Goal: Download file/media

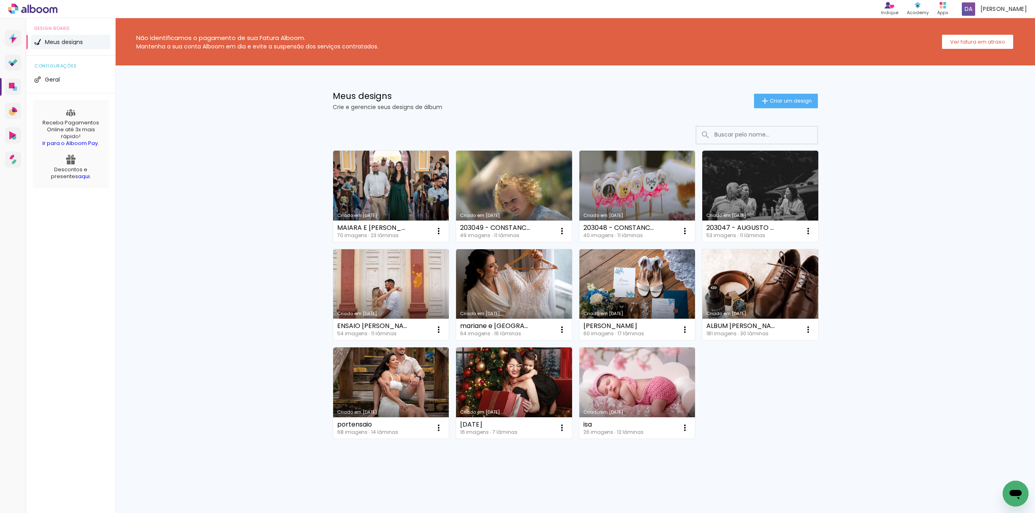
click at [488, 299] on link "Criado em [DATE]" at bounding box center [514, 294] width 116 height 91
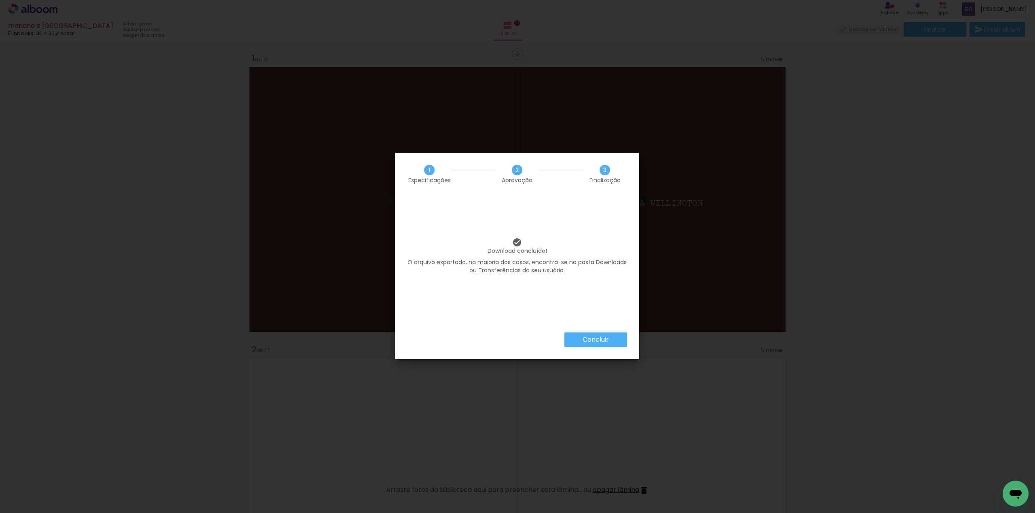
scroll to position [4847, 0]
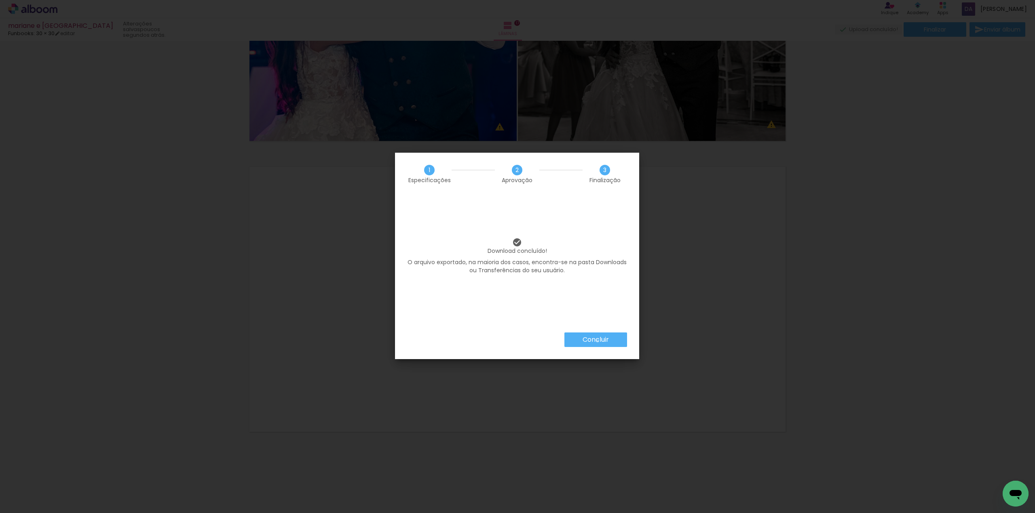
click at [0, 0] on slot "Concluir" at bounding box center [0, 0] width 0 height 0
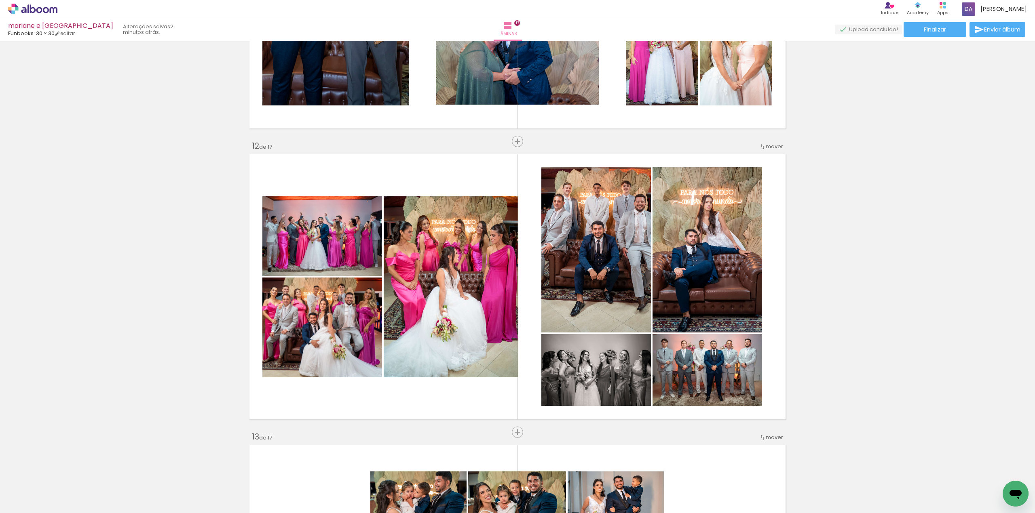
scroll to position [3069, 0]
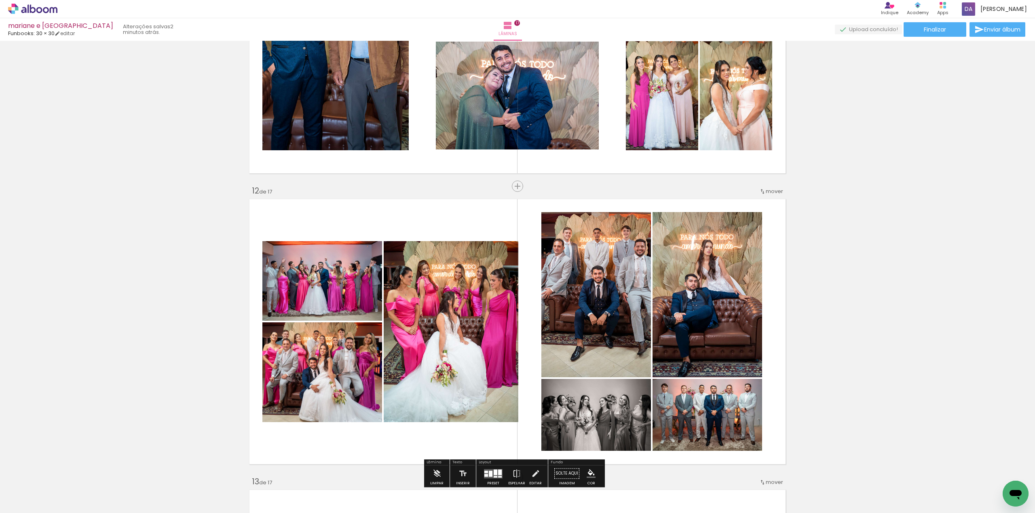
click at [606, 302] on quentale-photo at bounding box center [596, 294] width 110 height 165
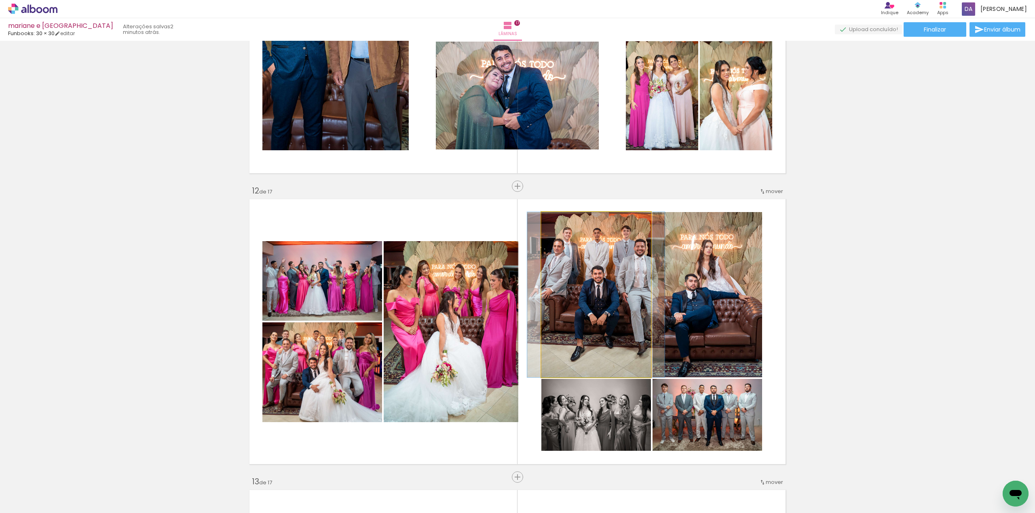
click at [602, 357] on quentale-photo at bounding box center [596, 294] width 110 height 165
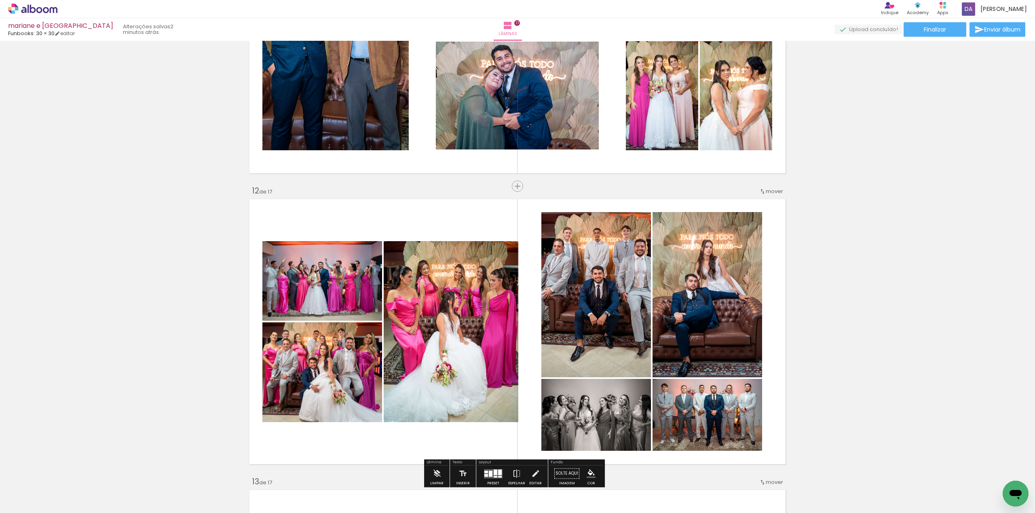
scroll to position [3123, 0]
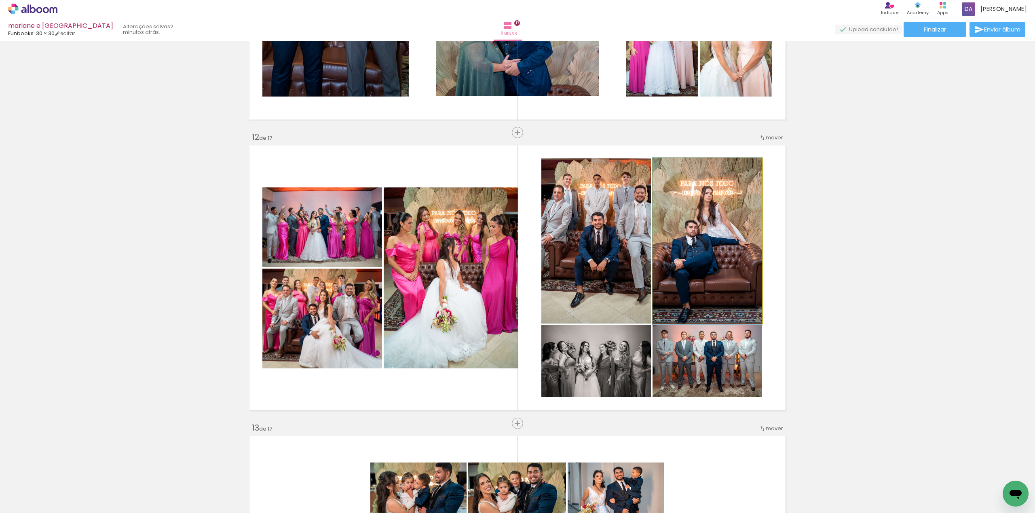
click at [730, 262] on quentale-photo at bounding box center [707, 240] width 110 height 165
click at [697, 349] on quentale-photo at bounding box center [707, 361] width 110 height 72
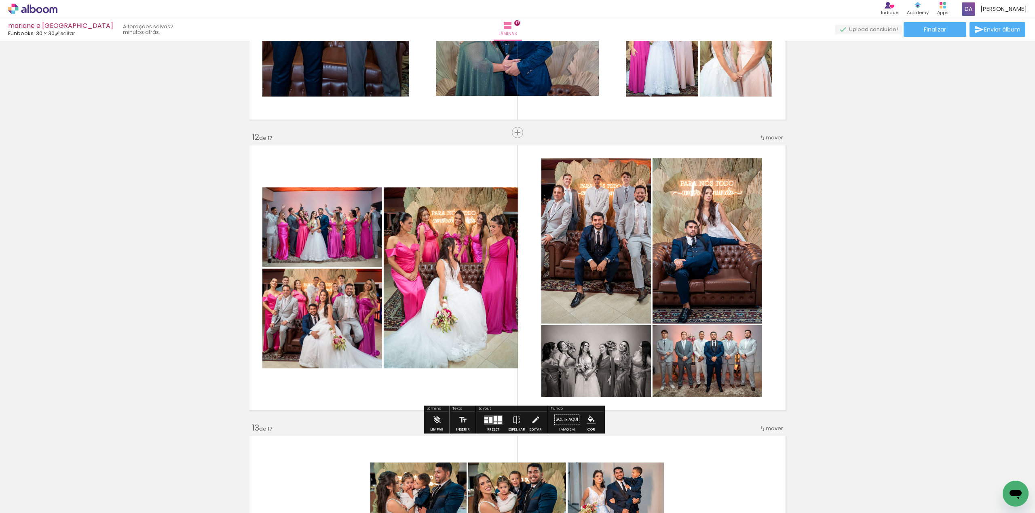
click at [534, 423] on iron-icon at bounding box center [535, 420] width 9 height 16
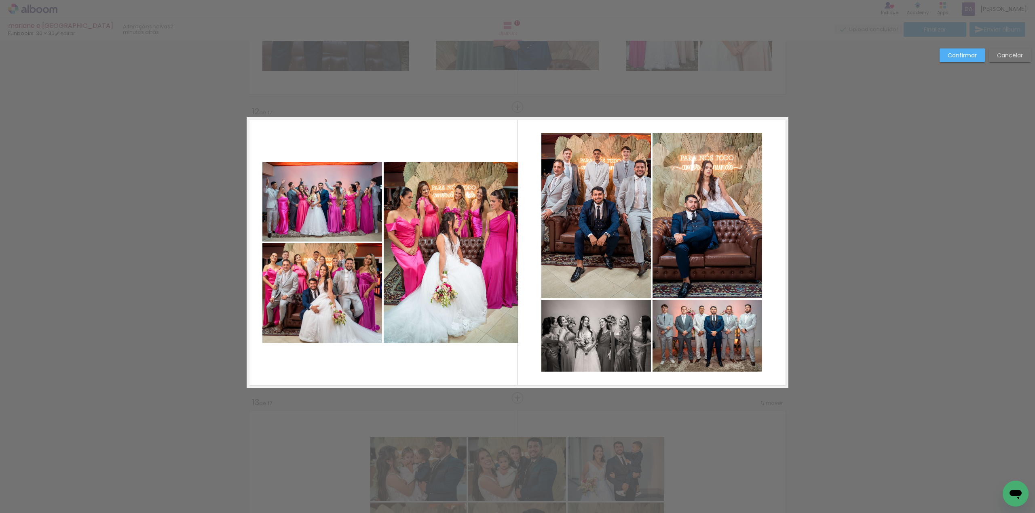
scroll to position [3149, 0]
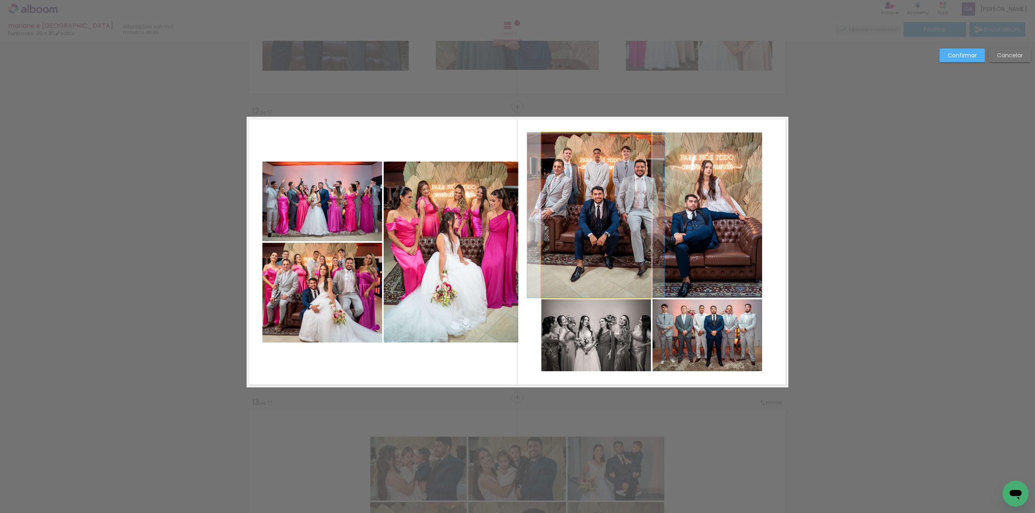
click at [591, 253] on quentale-photo at bounding box center [596, 215] width 110 height 165
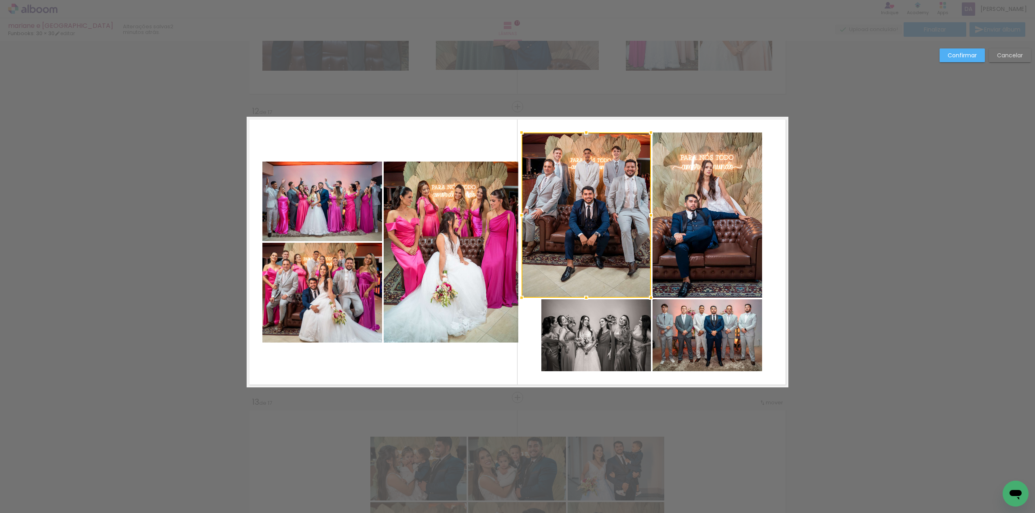
drag, startPoint x: 536, startPoint y: 212, endPoint x: 516, endPoint y: 218, distance: 20.7
click at [516, 218] on div at bounding box center [521, 215] width 16 height 16
click at [597, 344] on quentale-photo at bounding box center [596, 335] width 110 height 72
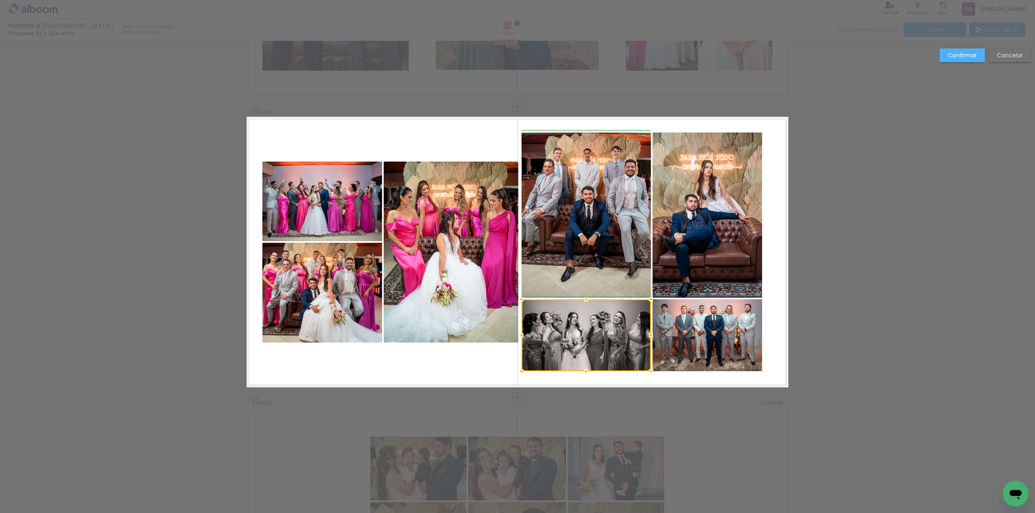
drag, startPoint x: 542, startPoint y: 335, endPoint x: 525, endPoint y: 338, distance: 16.8
click at [525, 338] on div at bounding box center [585, 335] width 129 height 72
click at [0, 0] on slot "Confirmar" at bounding box center [0, 0] width 0 height 0
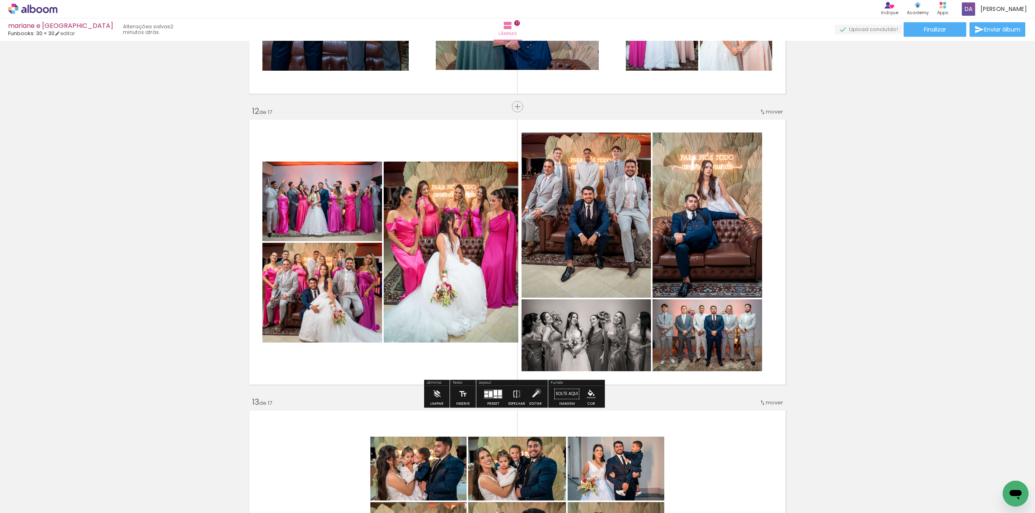
click at [536, 392] on iron-icon at bounding box center [535, 394] width 9 height 16
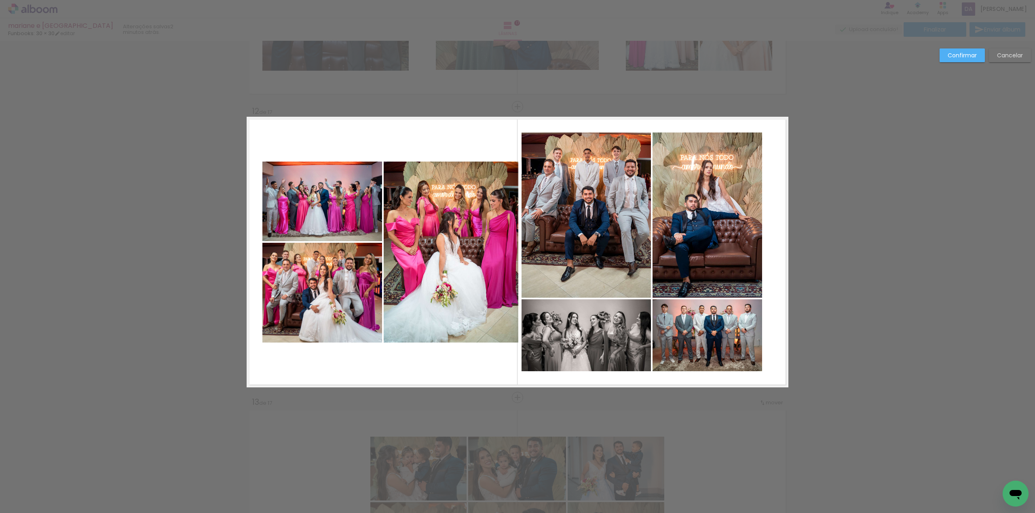
click at [588, 255] on quentale-photo at bounding box center [585, 215] width 129 height 165
click at [576, 336] on quentale-photo at bounding box center [585, 335] width 129 height 72
click at [677, 266] on quentale-photo at bounding box center [707, 215] width 110 height 165
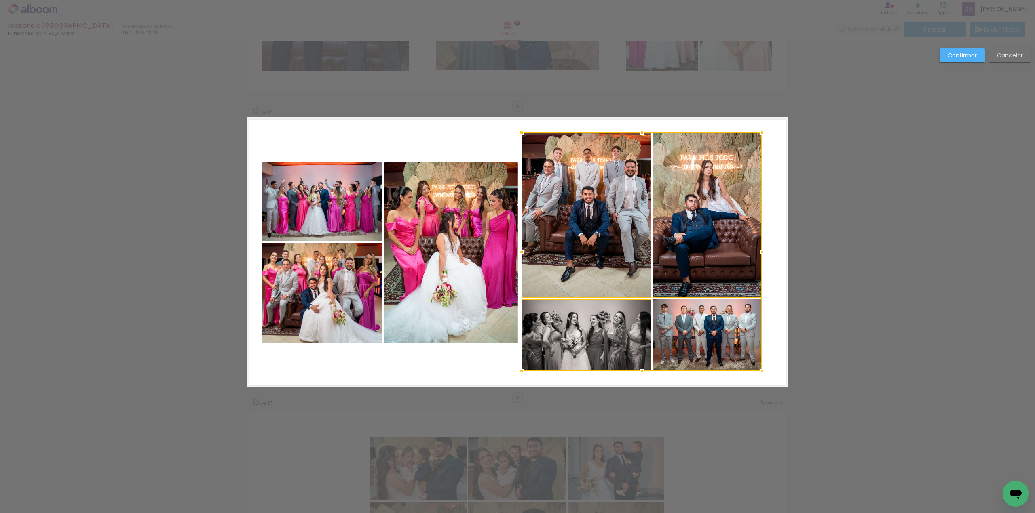
click at [678, 328] on div at bounding box center [641, 252] width 240 height 239
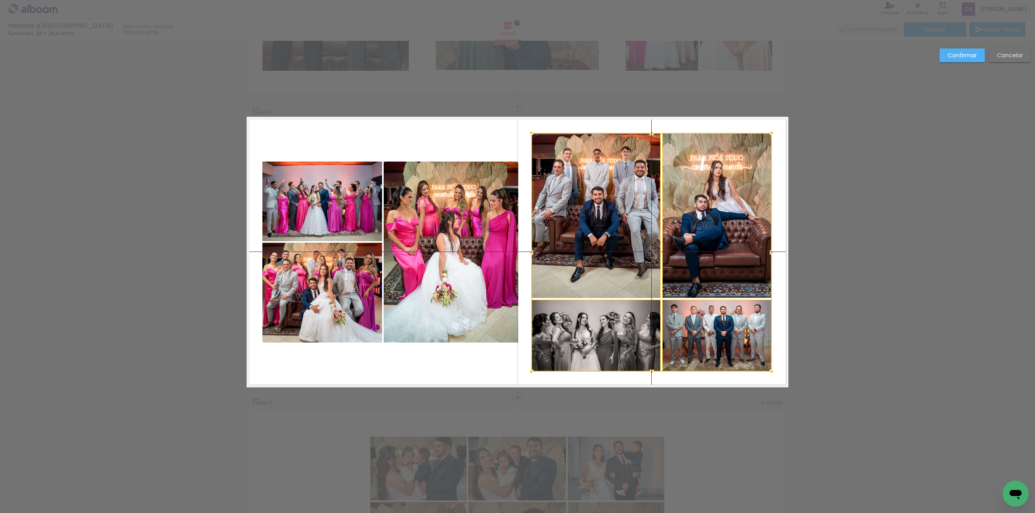
drag, startPoint x: 688, startPoint y: 265, endPoint x: 696, endPoint y: 264, distance: 8.5
click at [696, 264] on div at bounding box center [651, 252] width 240 height 239
click at [964, 51] on paper-button "Confirmar" at bounding box center [961, 56] width 45 height 14
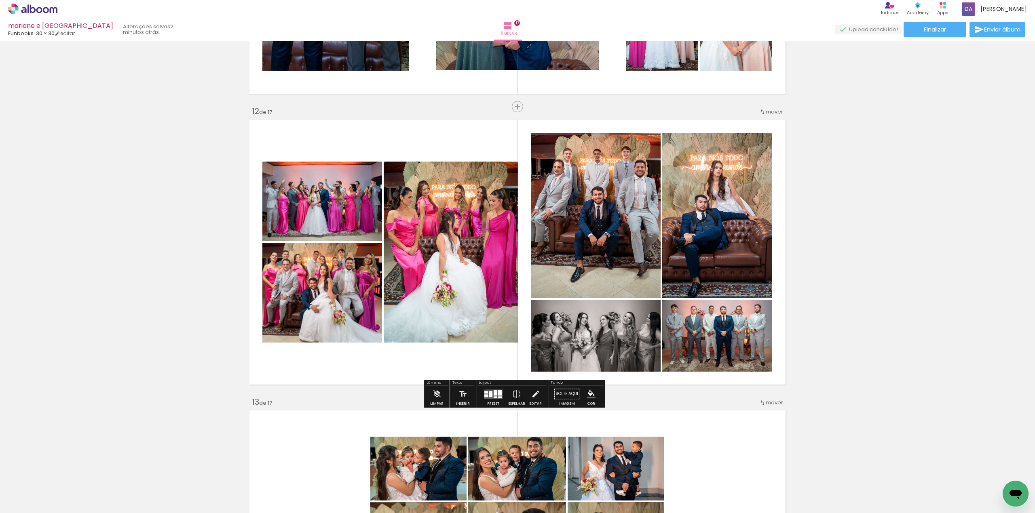
click at [940, 27] on span "Finalizar" at bounding box center [935, 30] width 22 height 6
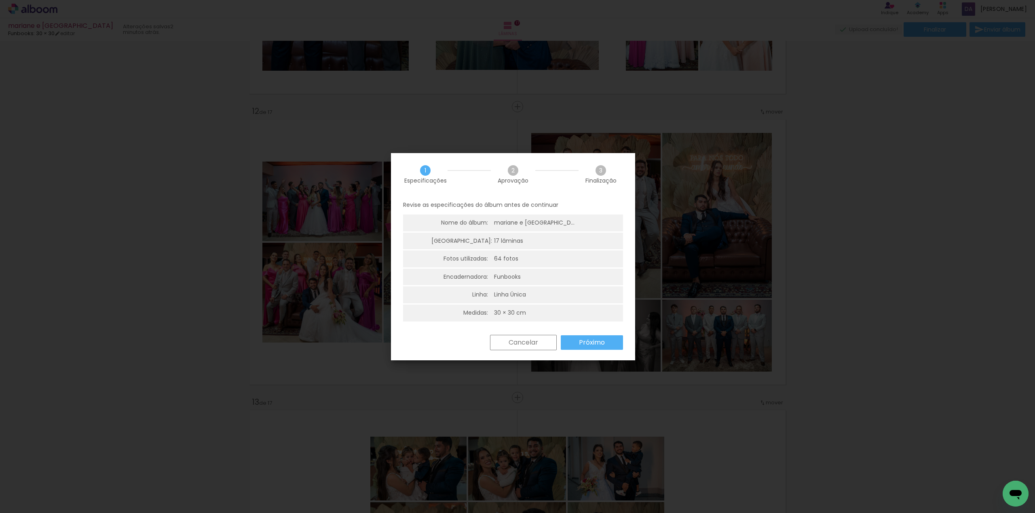
click at [0, 0] on slot "Próximo" at bounding box center [0, 0] width 0 height 0
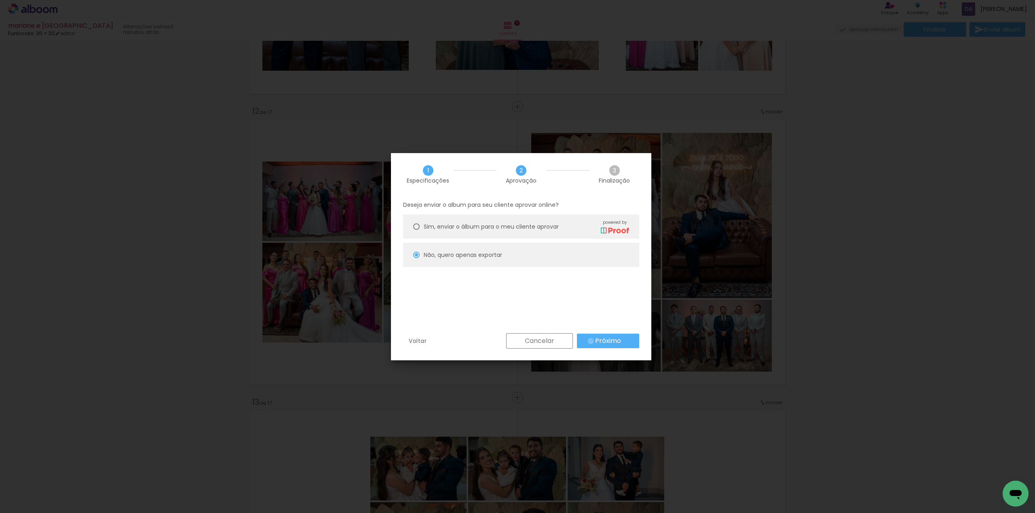
click at [591, 342] on paper-button "Próximo" at bounding box center [608, 341] width 62 height 15
type input "Alta, 300 DPI"
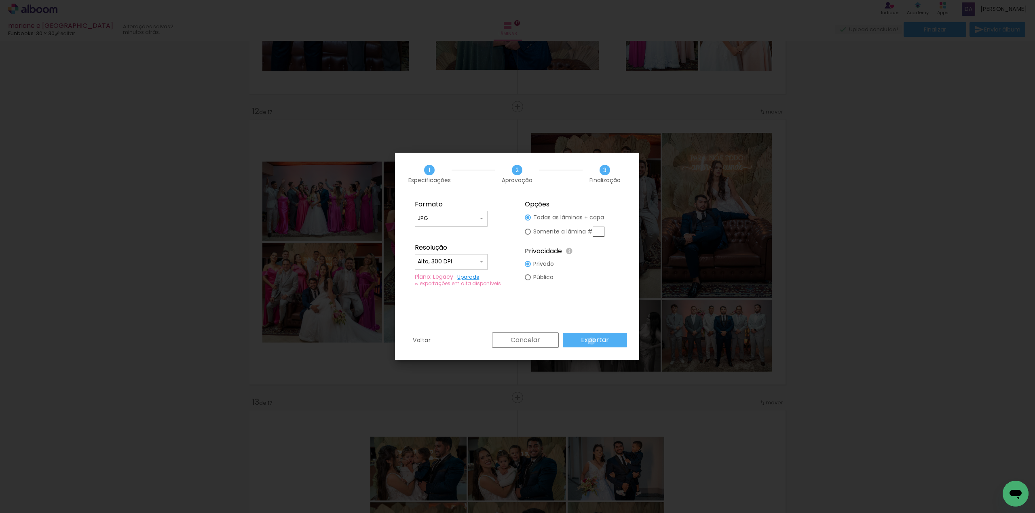
click at [0, 0] on slot "Exportar" at bounding box center [0, 0] width 0 height 0
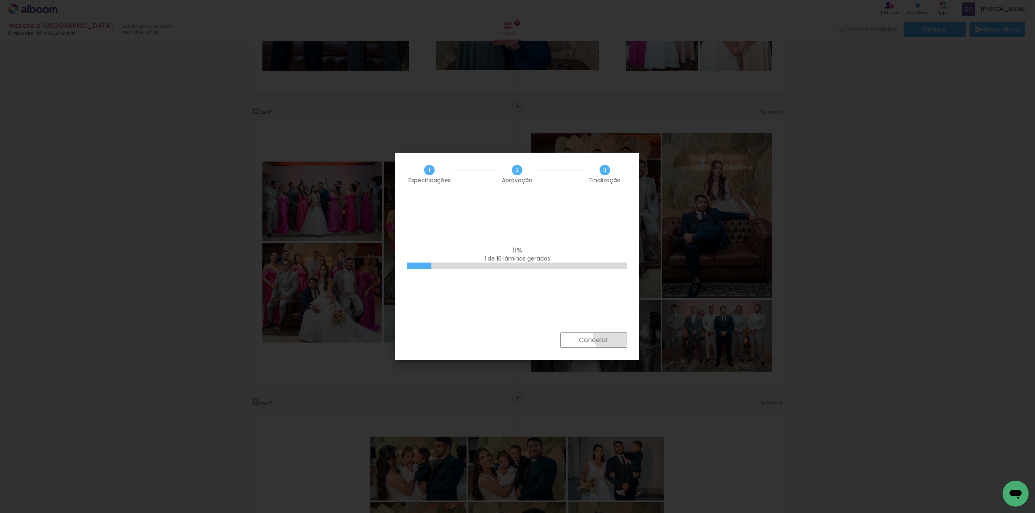
click at [611, 335] on paper-button "Cancelar" at bounding box center [593, 340] width 67 height 15
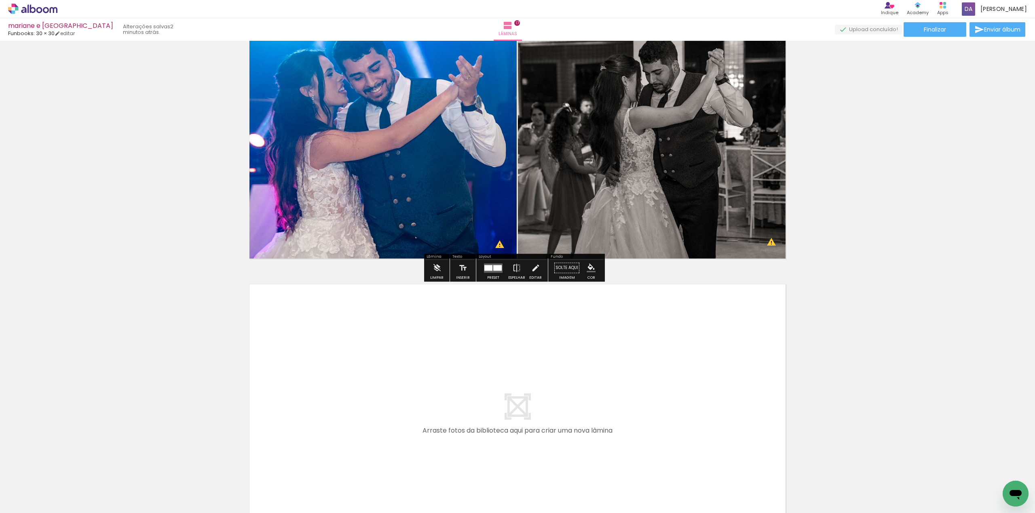
scroll to position [4604, 0]
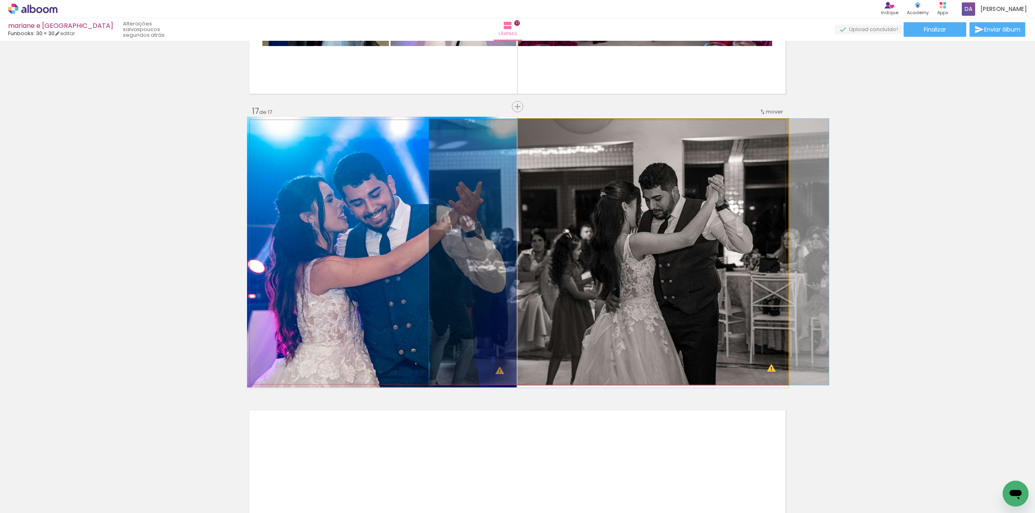
click at [660, 241] on quentale-photo at bounding box center [653, 252] width 270 height 266
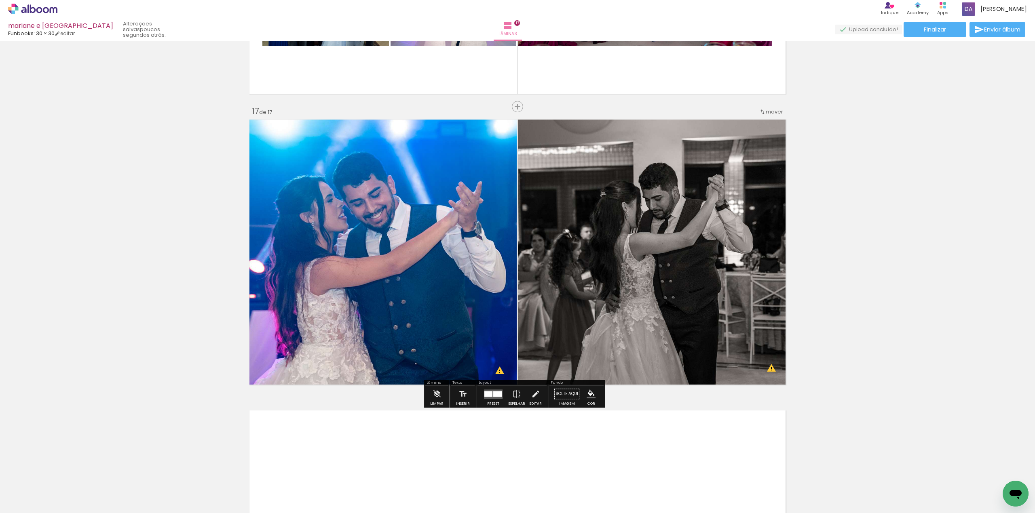
click at [537, 395] on iron-icon at bounding box center [535, 394] width 9 height 16
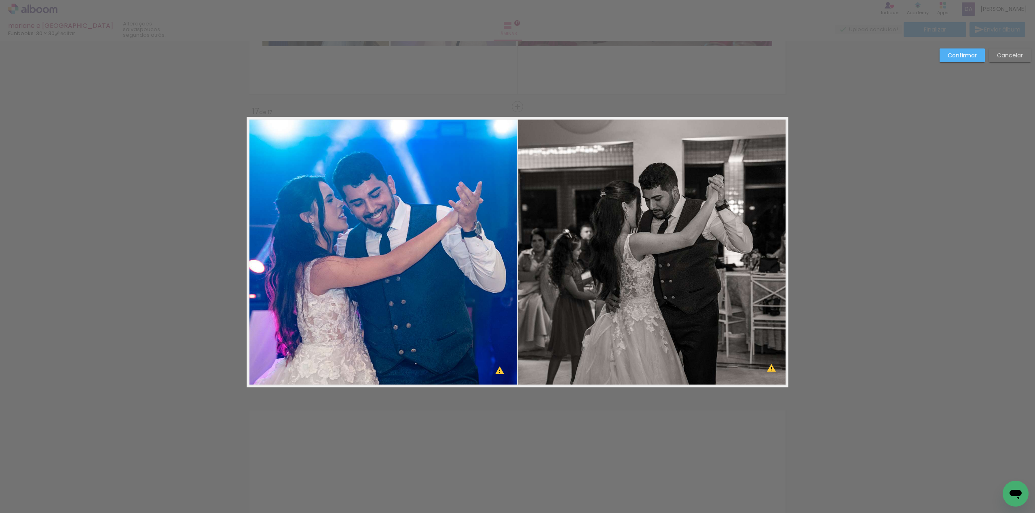
click at [634, 324] on quentale-photo at bounding box center [653, 252] width 270 height 266
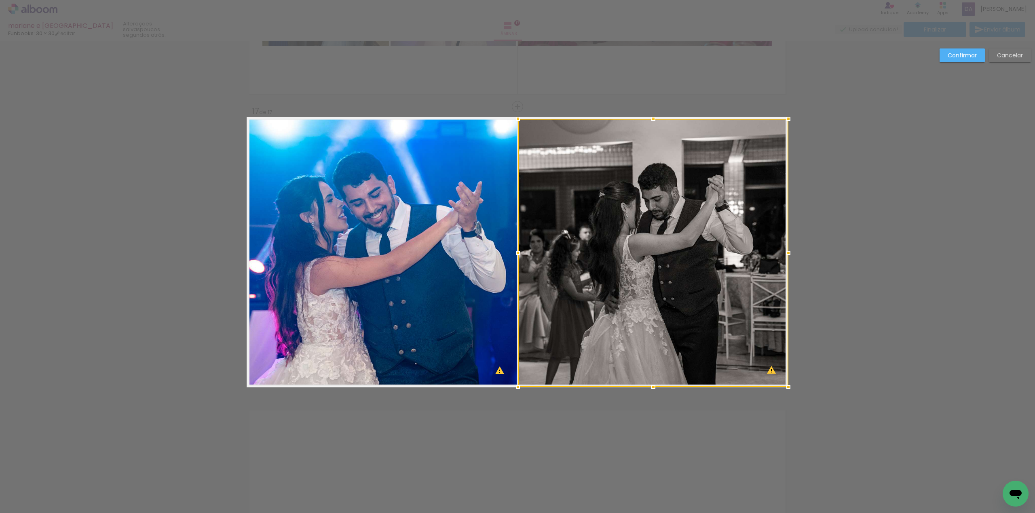
click at [649, 390] on div at bounding box center [653, 387] width 16 height 16
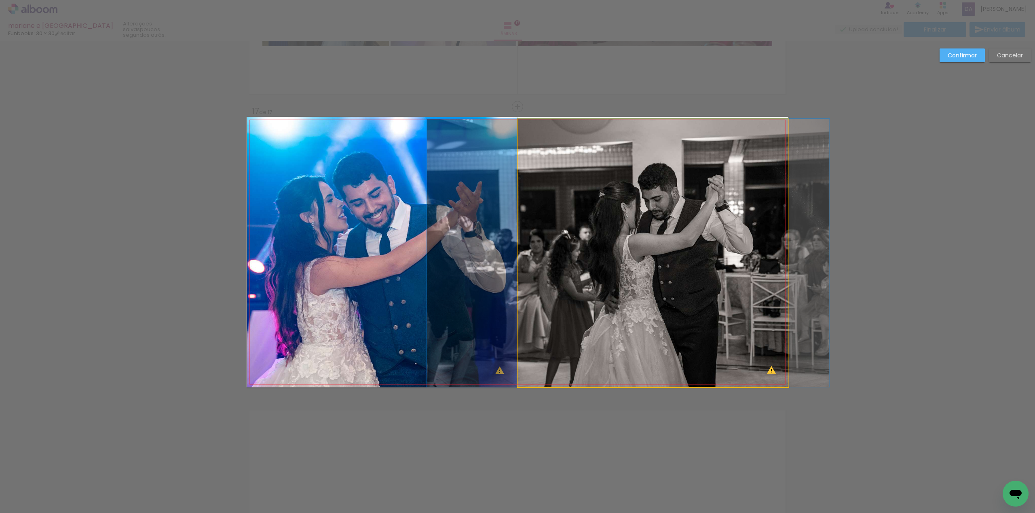
click at [668, 232] on quentale-photo at bounding box center [653, 253] width 270 height 268
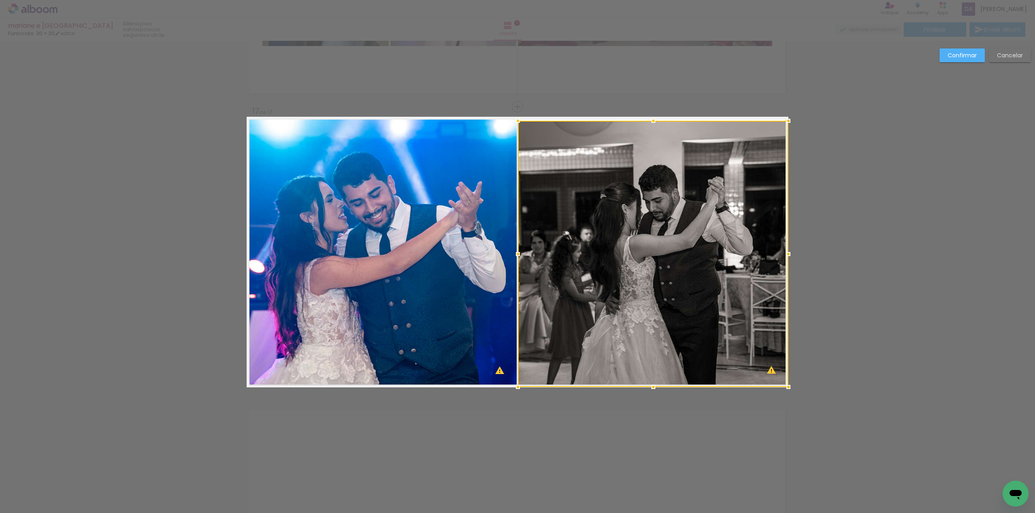
drag, startPoint x: 649, startPoint y: 117, endPoint x: 652, endPoint y: 106, distance: 11.7
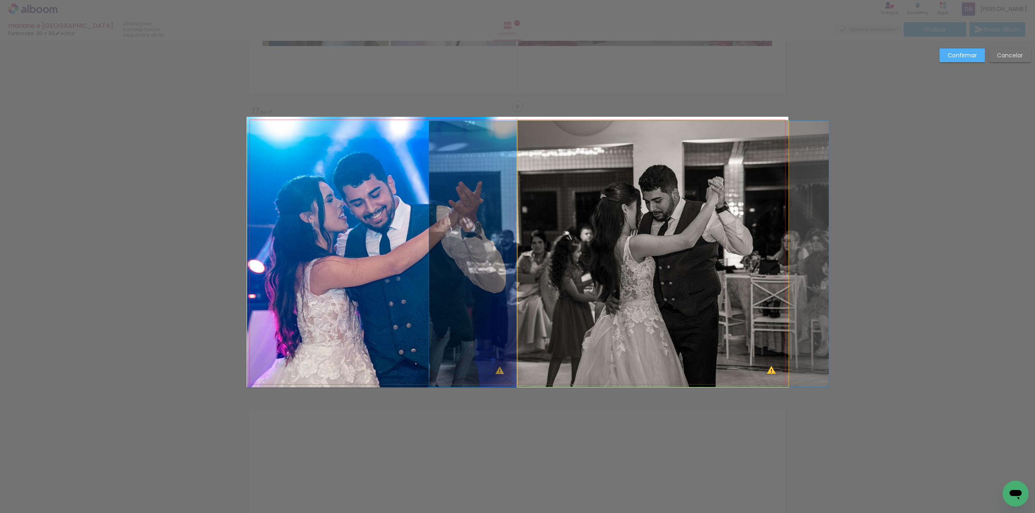
click at [660, 143] on quentale-photo at bounding box center [653, 254] width 270 height 266
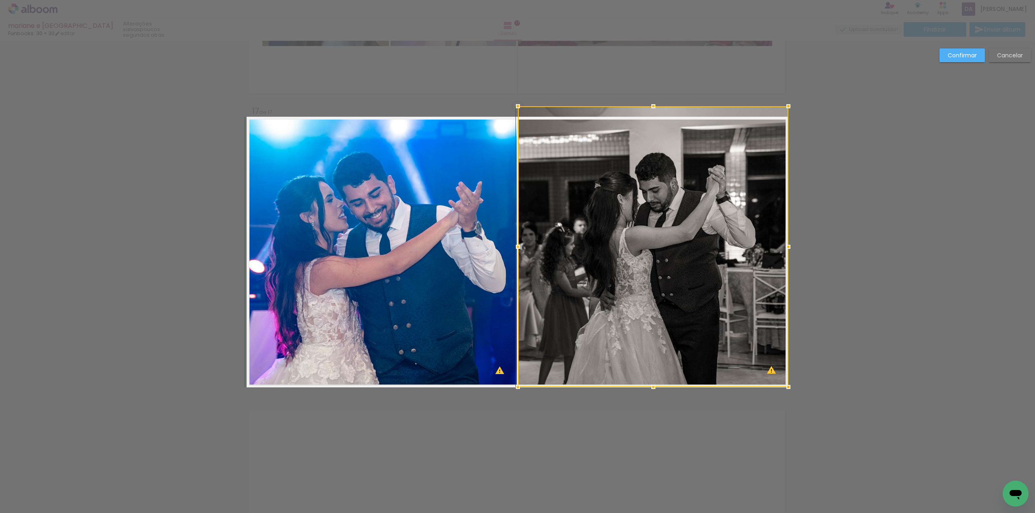
drag, startPoint x: 648, startPoint y: 120, endPoint x: 648, endPoint y: 105, distance: 15.0
click at [648, 105] on div at bounding box center [653, 106] width 16 height 16
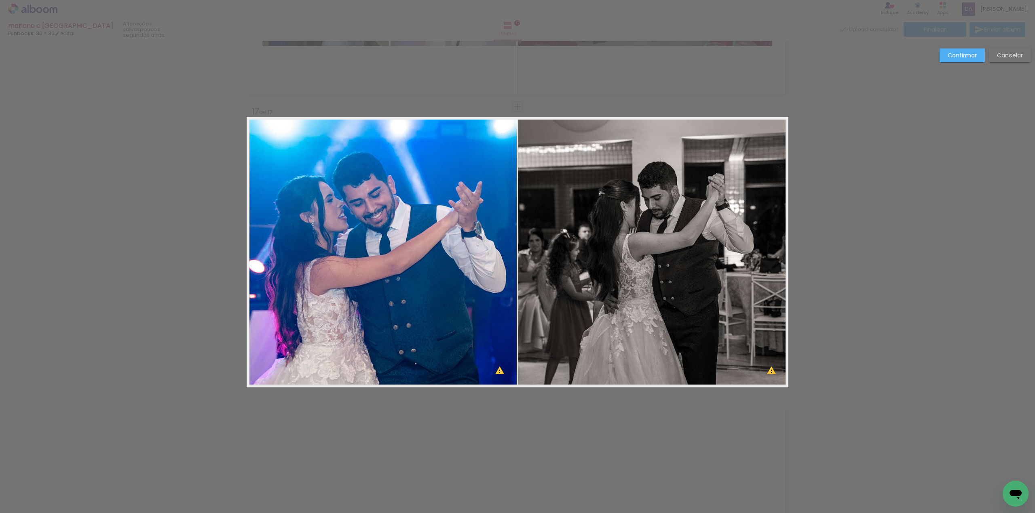
click at [0, 0] on slot "Confirmar" at bounding box center [0, 0] width 0 height 0
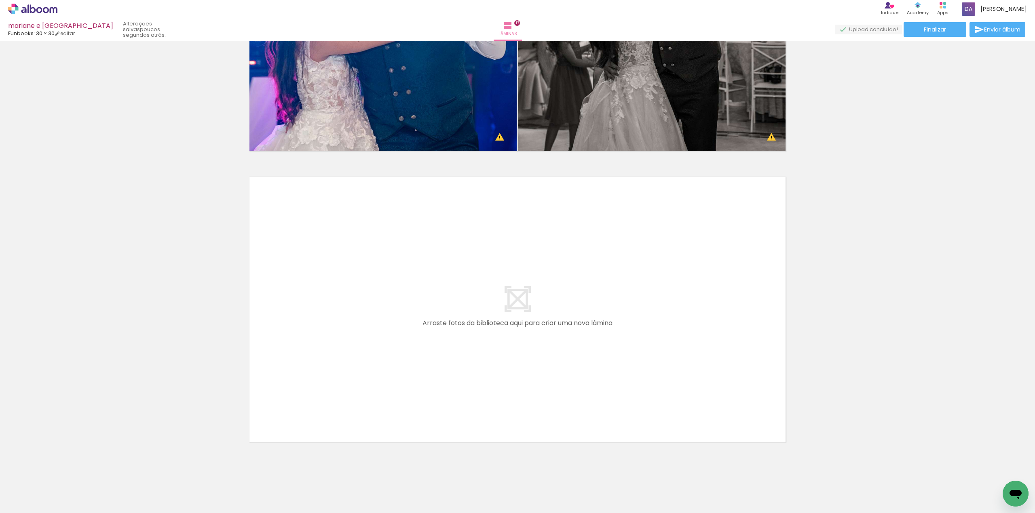
scroll to position [4847, 0]
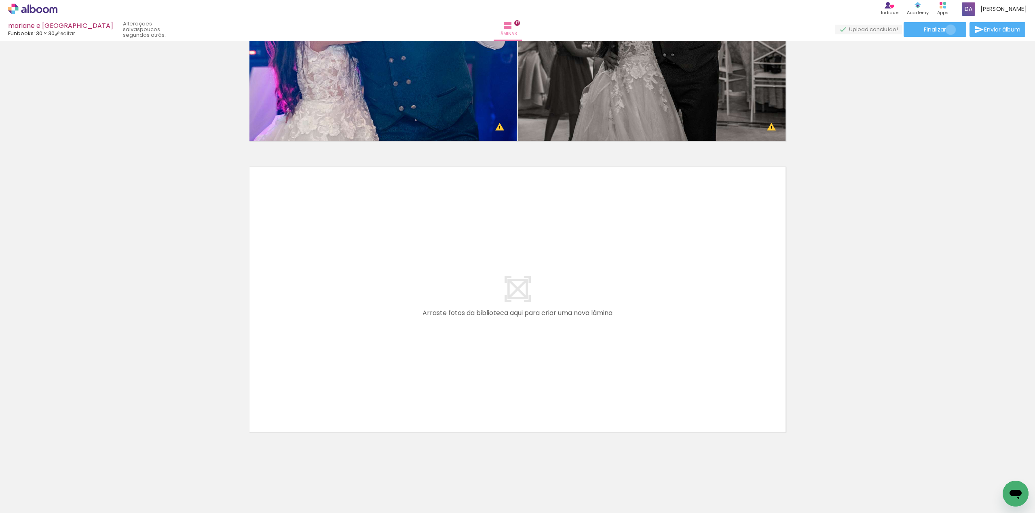
click at [947, 30] on paper-button "Finalizar" at bounding box center [934, 29] width 63 height 15
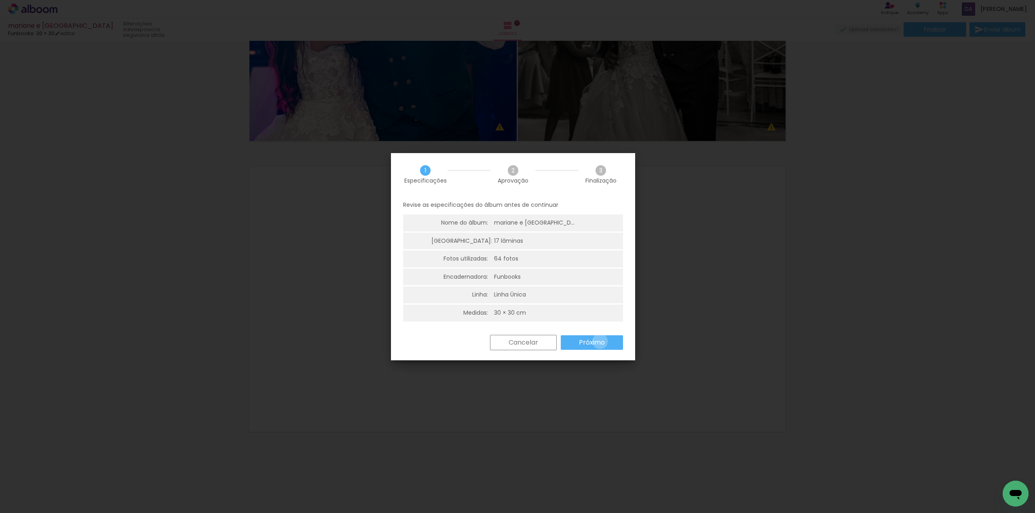
click at [0, 0] on slot "Próximo" at bounding box center [0, 0] width 0 height 0
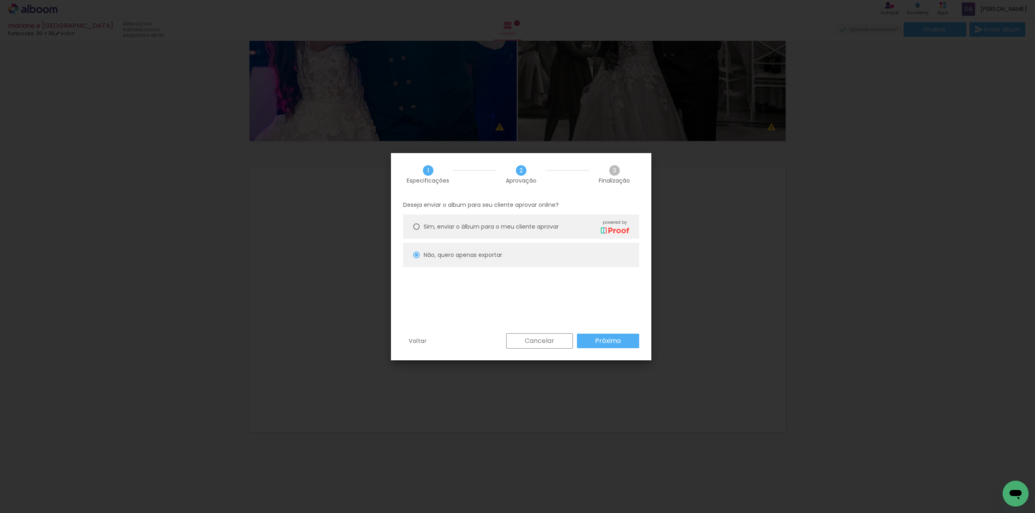
click at [0, 0] on slot "Próximo" at bounding box center [0, 0] width 0 height 0
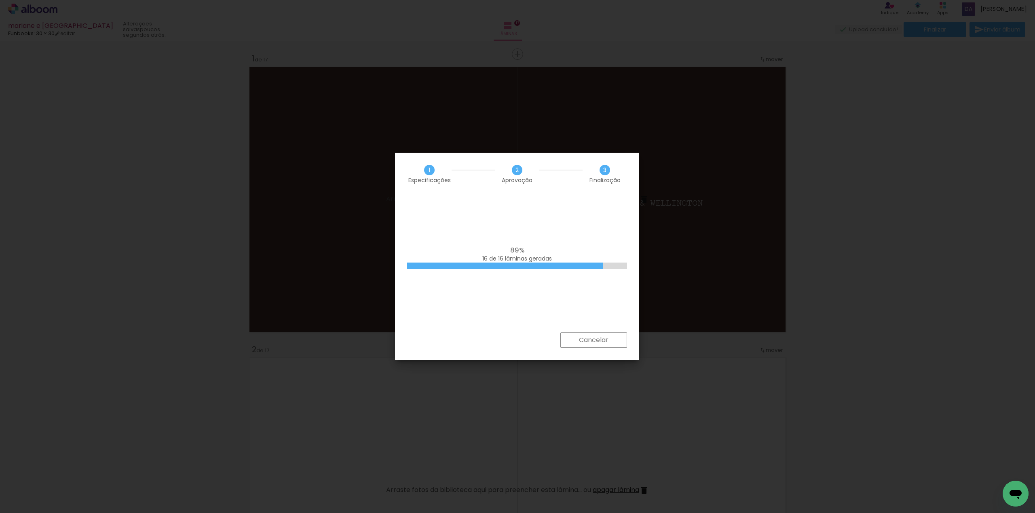
scroll to position [4847, 0]
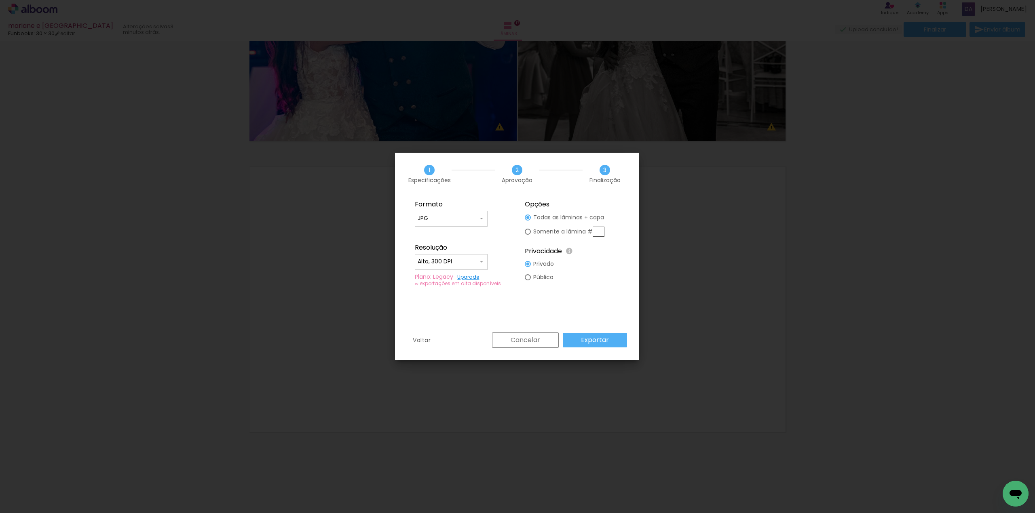
click at [0, 0] on slot "Exportar" at bounding box center [0, 0] width 0 height 0
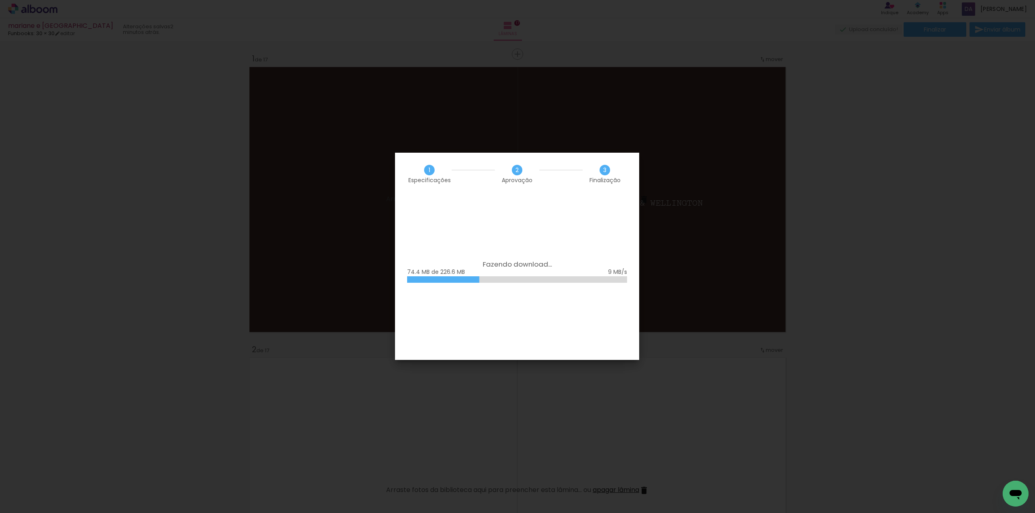
scroll to position [4847, 0]
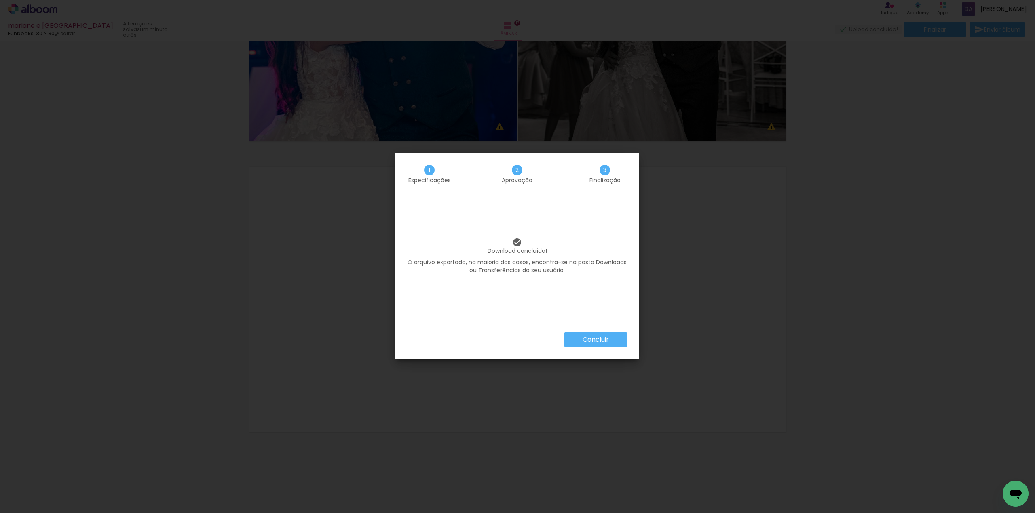
click at [616, 334] on paper-button "Concluir" at bounding box center [595, 340] width 63 height 15
